Goal: Task Accomplishment & Management: Manage account settings

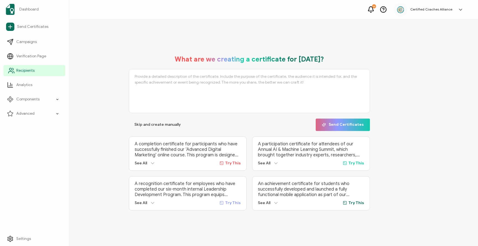
click at [22, 72] on span "Recipients" at bounding box center [25, 71] width 18 height 6
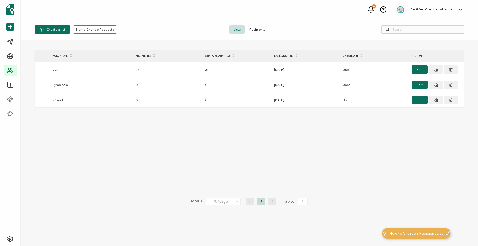
click at [264, 29] on span "Recipients" at bounding box center [257, 29] width 25 height 8
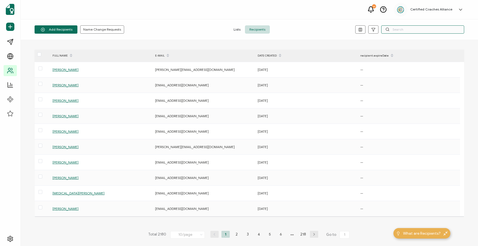
click at [402, 31] on input "text" at bounding box center [422, 29] width 83 height 8
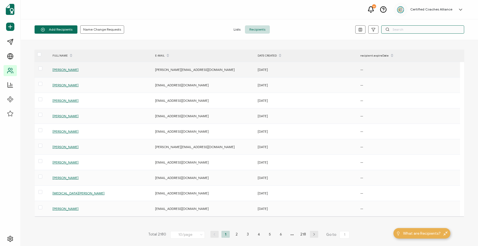
paste input "[EMAIL_ADDRESS][DOMAIN_NAME]"
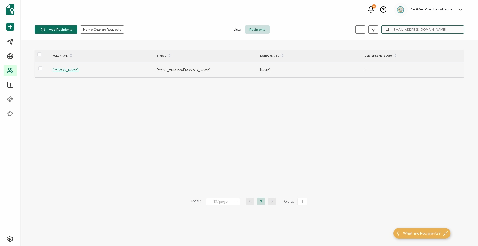
type input "[EMAIL_ADDRESS][DOMAIN_NAME]"
click at [54, 71] on span "[PERSON_NAME]" at bounding box center [65, 70] width 26 height 4
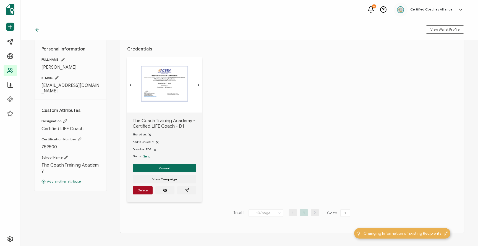
scroll to position [29, 0]
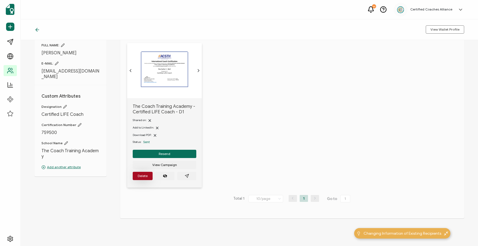
click at [137, 179] on button "Delete" at bounding box center [143, 176] width 20 height 8
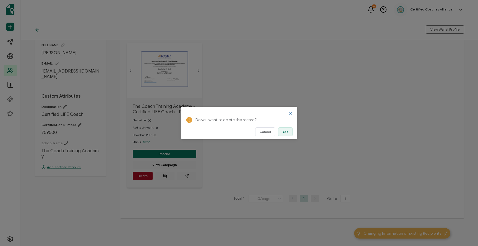
click at [283, 133] on span "Yes" at bounding box center [285, 131] width 6 height 3
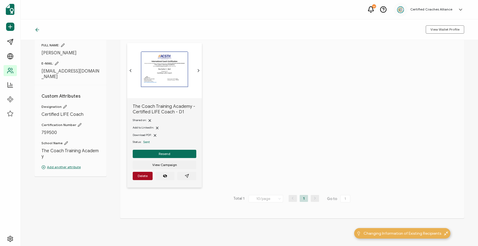
scroll to position [0, 0]
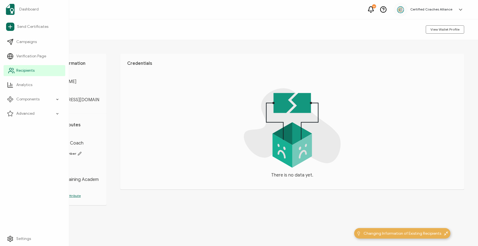
click at [20, 69] on span "Recipients" at bounding box center [25, 71] width 18 height 6
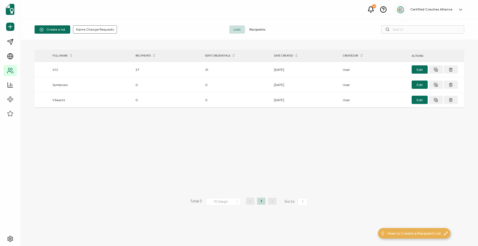
click at [267, 31] on span "Recipients" at bounding box center [257, 29] width 25 height 8
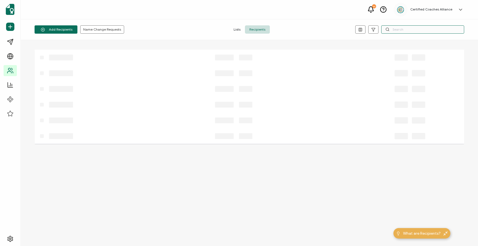
click at [412, 28] on input "text" at bounding box center [422, 29] width 83 height 8
paste input "[EMAIL_ADDRESS][DOMAIN_NAME]"
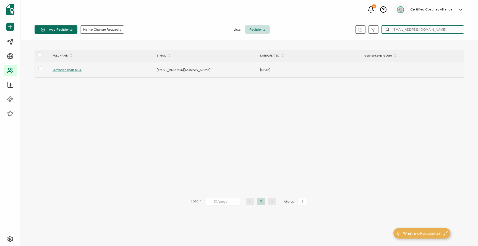
type input "[EMAIL_ADDRESS][DOMAIN_NAME]"
click at [72, 71] on span "Govardhanan M.G." at bounding box center [67, 70] width 30 height 4
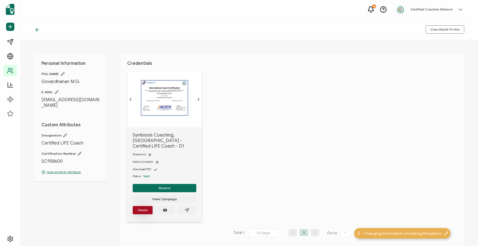
click at [144, 210] on span "Delete" at bounding box center [143, 210] width 10 height 3
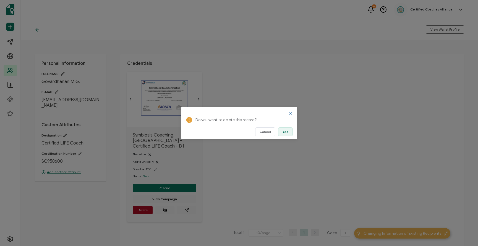
click at [282, 133] on button "Yes" at bounding box center [285, 132] width 15 height 9
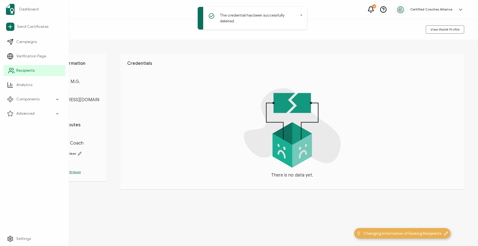
click at [27, 70] on span "Recipients" at bounding box center [25, 71] width 18 height 6
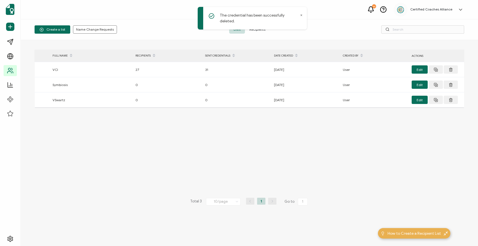
click at [258, 27] on div "The credential has been successfully deleted." at bounding box center [253, 19] width 111 height 27
click at [257, 28] on div "The credential has been successfully deleted." at bounding box center [253, 19] width 111 height 27
click at [253, 27] on div "The credential has been successfully deleted." at bounding box center [253, 19] width 111 height 27
click at [254, 31] on span "Recipients" at bounding box center [257, 29] width 25 height 8
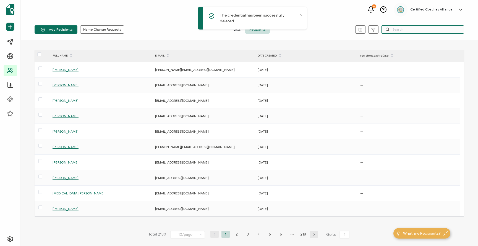
click at [399, 32] on input "text" at bounding box center [422, 29] width 83 height 8
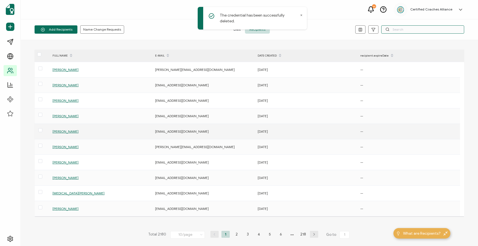
paste input "[EMAIL_ADDRESS][DOMAIN_NAME]"
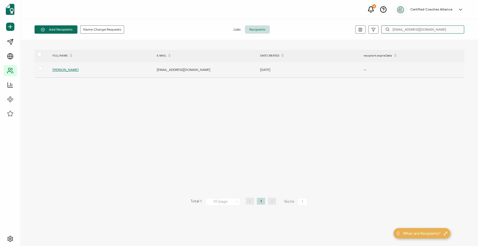
type input "[EMAIL_ADDRESS][DOMAIN_NAME]"
click at [70, 70] on span "[PERSON_NAME]" at bounding box center [65, 70] width 26 height 4
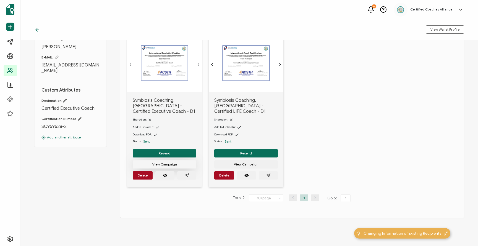
scroll to position [36, 0]
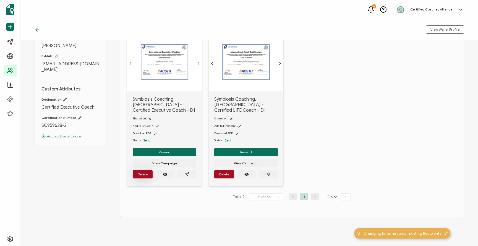
click at [145, 173] on span "Delete" at bounding box center [143, 174] width 10 height 3
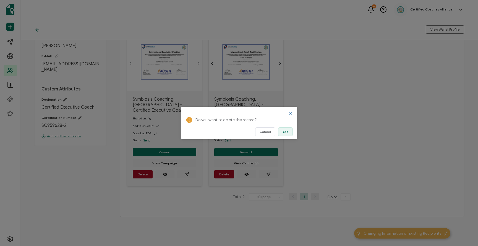
click at [282, 132] on button "Yes" at bounding box center [285, 132] width 15 height 9
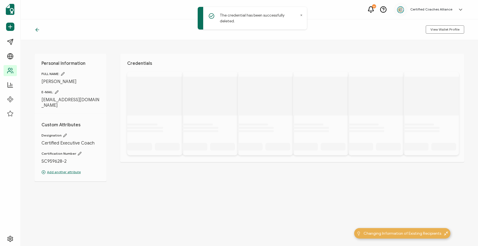
scroll to position [0, 0]
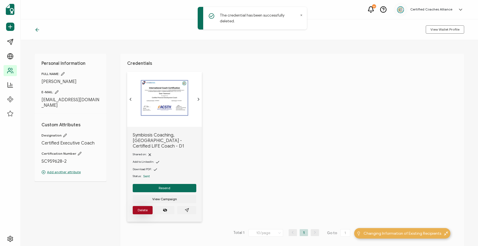
click at [142, 209] on span "Delete" at bounding box center [143, 210] width 10 height 3
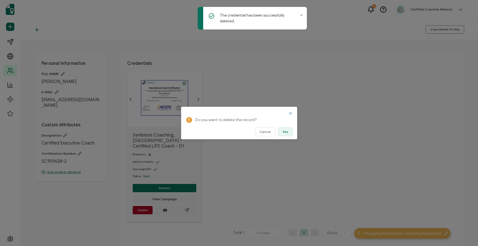
click at [283, 132] on span "Yes" at bounding box center [285, 131] width 6 height 3
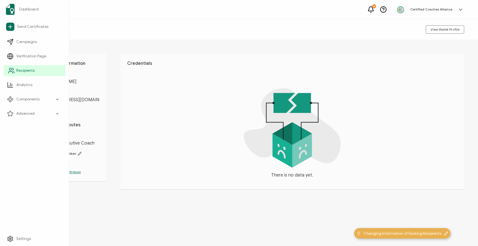
click at [28, 69] on span "Recipients" at bounding box center [25, 71] width 18 height 6
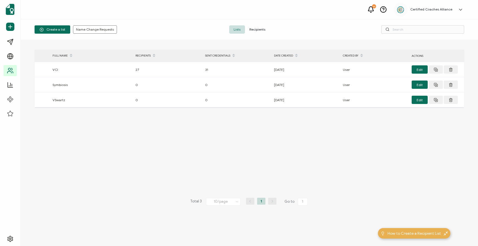
click at [255, 30] on span "Recipients" at bounding box center [257, 29] width 25 height 8
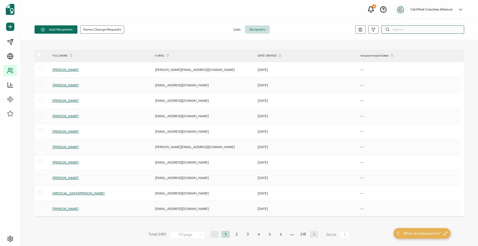
click at [406, 30] on input "text" at bounding box center [422, 29] width 83 height 8
paste input "[PERSON_NAME][EMAIL_ADDRESS][PERSON_NAME][DOMAIN_NAME]"
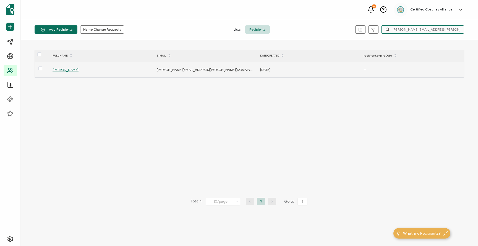
type input "[PERSON_NAME][EMAIL_ADDRESS][PERSON_NAME][DOMAIN_NAME]"
click at [69, 68] on span "[PERSON_NAME]" at bounding box center [65, 70] width 26 height 4
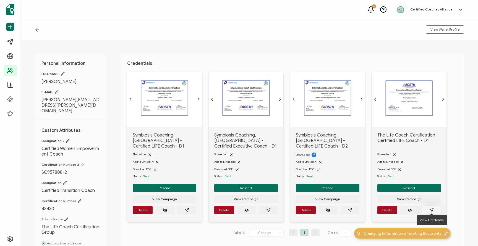
click at [432, 209] on icon "paper plane outline" at bounding box center [431, 211] width 4 height 4
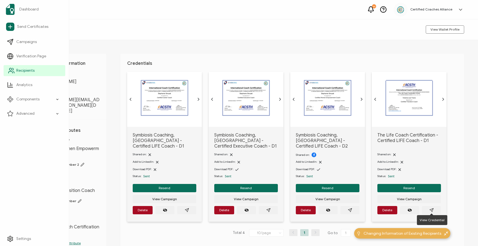
click at [19, 69] on span "Recipients" at bounding box center [25, 71] width 18 height 6
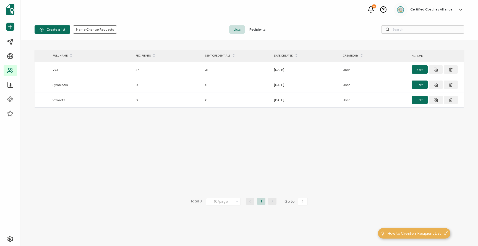
click at [261, 28] on span "Recipients" at bounding box center [257, 29] width 25 height 8
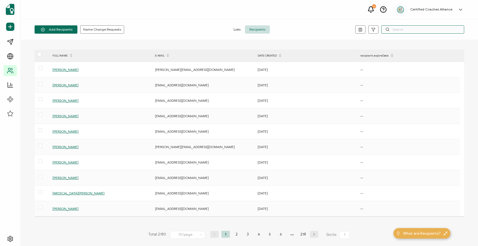
click at [416, 31] on input "text" at bounding box center [422, 29] width 83 height 8
paste input "[PERSON_NAME][EMAIL_ADDRESS][PERSON_NAME][DOMAIN_NAME]"
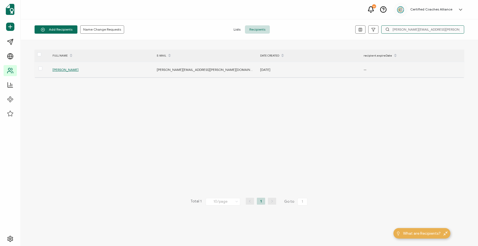
type input "[PERSON_NAME][EMAIL_ADDRESS][PERSON_NAME][DOMAIN_NAME]"
click at [69, 69] on span "[PERSON_NAME]" at bounding box center [65, 70] width 26 height 4
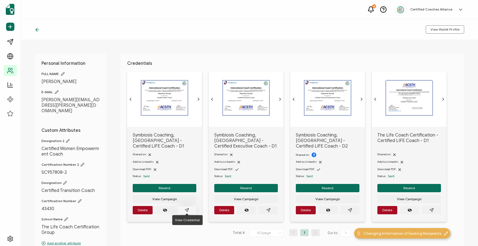
click at [187, 208] on icon "paper plane outline" at bounding box center [187, 210] width 4 height 4
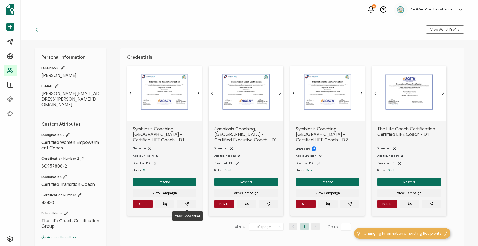
scroll to position [4, 0]
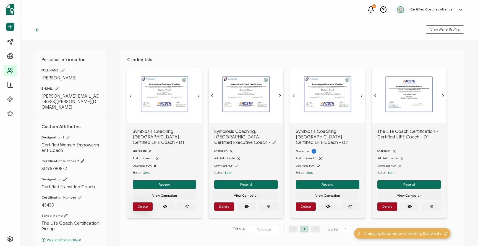
click at [146, 205] on span "Delete" at bounding box center [143, 206] width 10 height 3
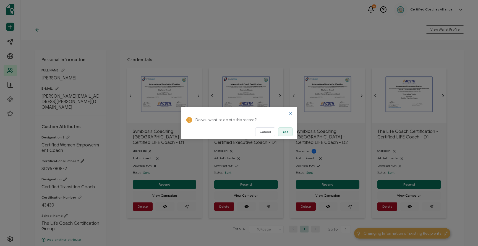
click at [286, 132] on span "Yes" at bounding box center [285, 131] width 6 height 3
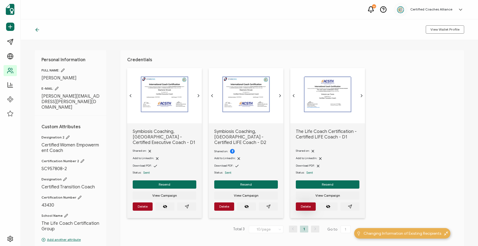
click at [152, 204] on button "Delete" at bounding box center [143, 207] width 20 height 8
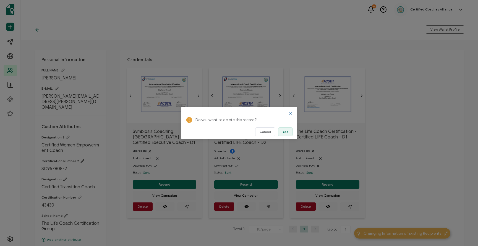
click at [285, 132] on span "Yes" at bounding box center [285, 131] width 6 height 3
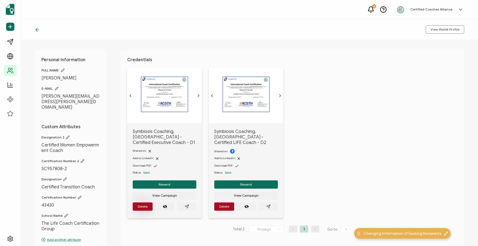
click at [146, 205] on span "Delete" at bounding box center [143, 206] width 10 height 3
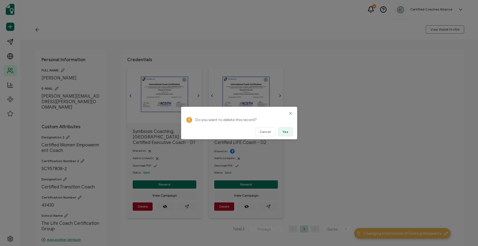
click at [288, 134] on span "Yes" at bounding box center [285, 131] width 6 height 3
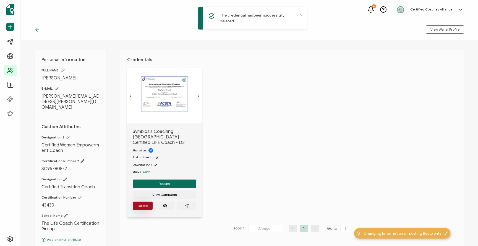
click at [146, 204] on span "Delete" at bounding box center [143, 205] width 10 height 3
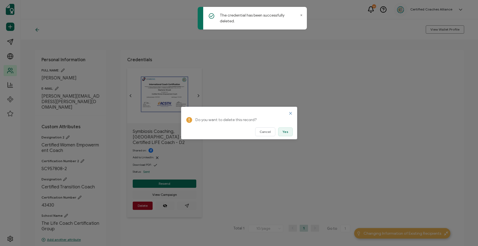
click at [285, 129] on button "Yes" at bounding box center [285, 132] width 15 height 9
